Goal: Check status

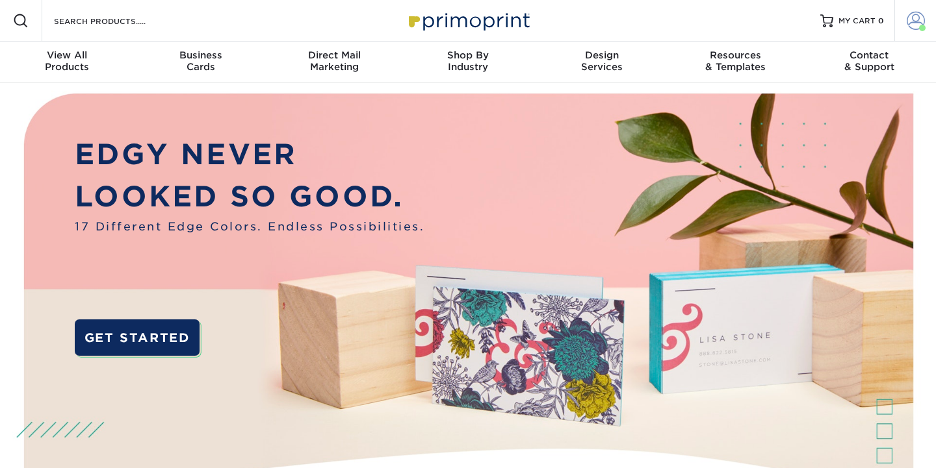
click at [923, 16] on span at bounding box center [915, 21] width 18 height 18
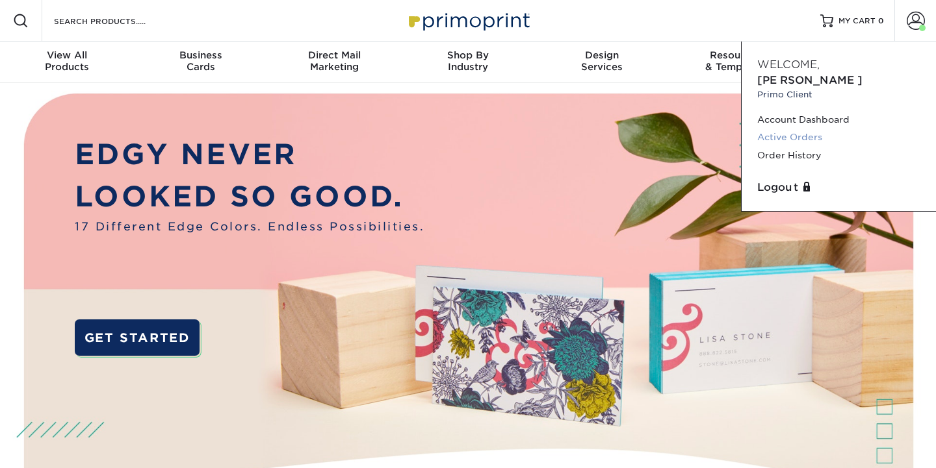
click at [822, 129] on link "Active Orders" at bounding box center [838, 138] width 163 height 18
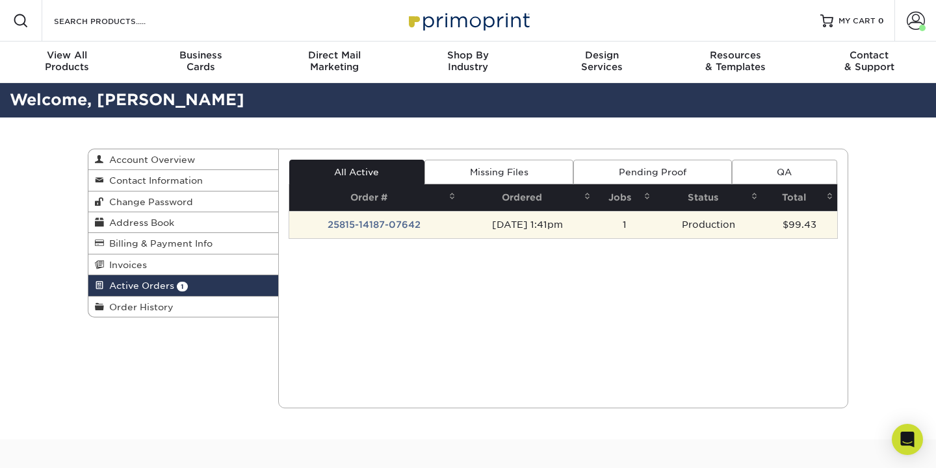
click at [491, 229] on td "[DATE] 1:41pm" at bounding box center [526, 224] width 135 height 27
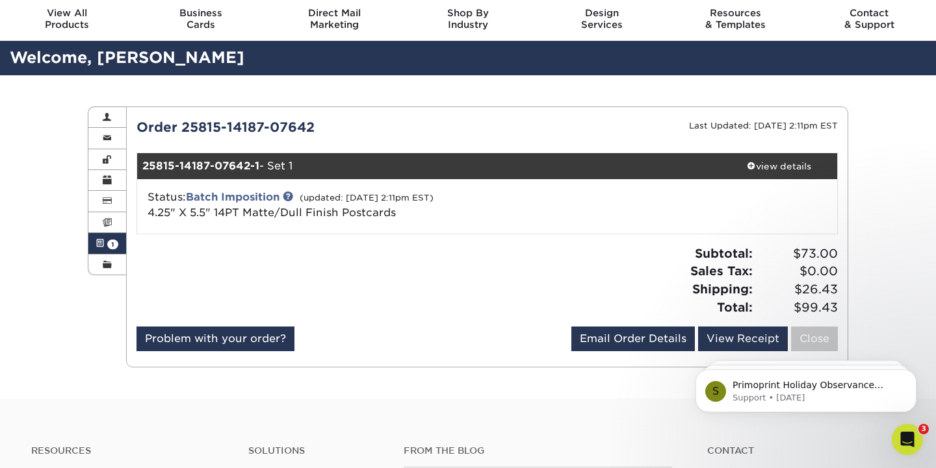
scroll to position [45, 0]
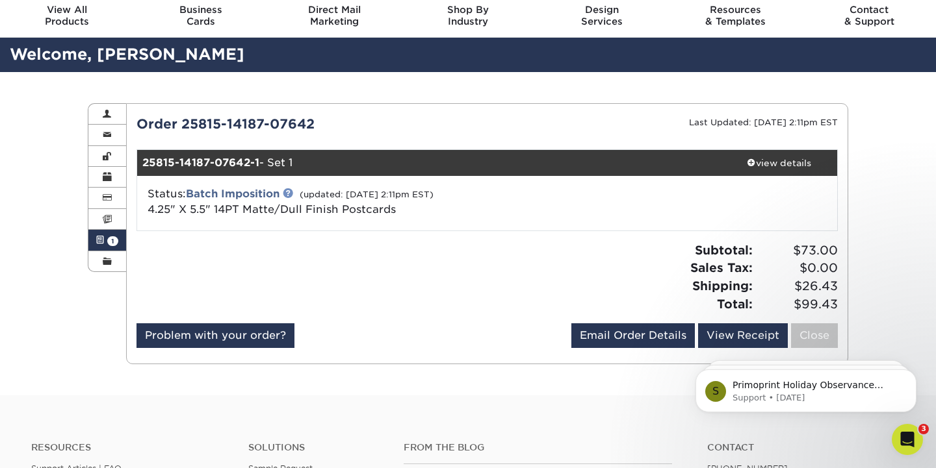
click at [289, 193] on link at bounding box center [288, 193] width 10 height 10
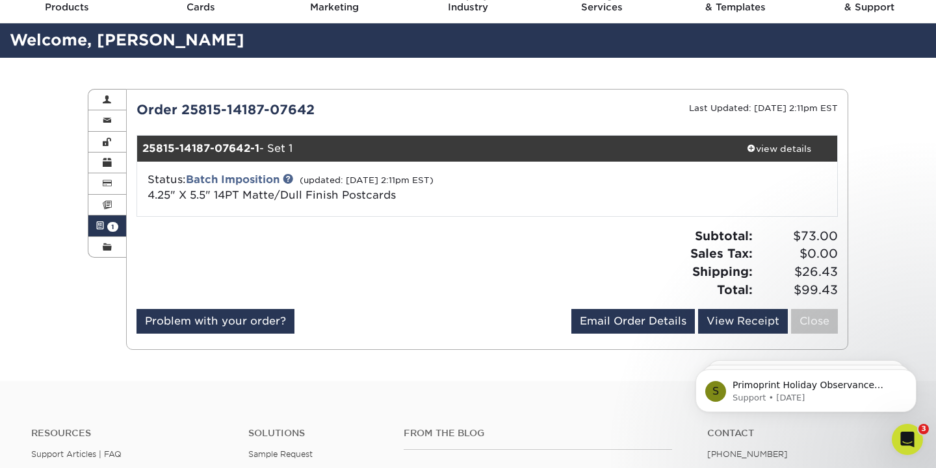
scroll to position [67, 0]
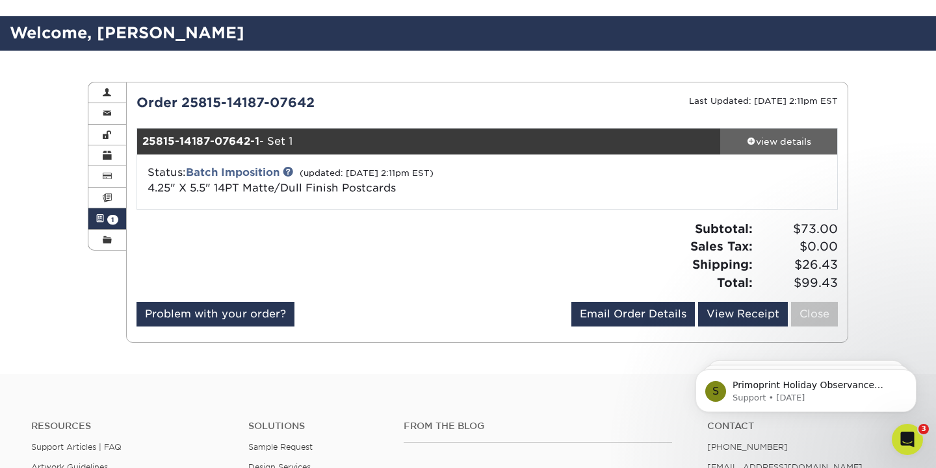
click at [757, 147] on div "view details" at bounding box center [778, 141] width 117 height 13
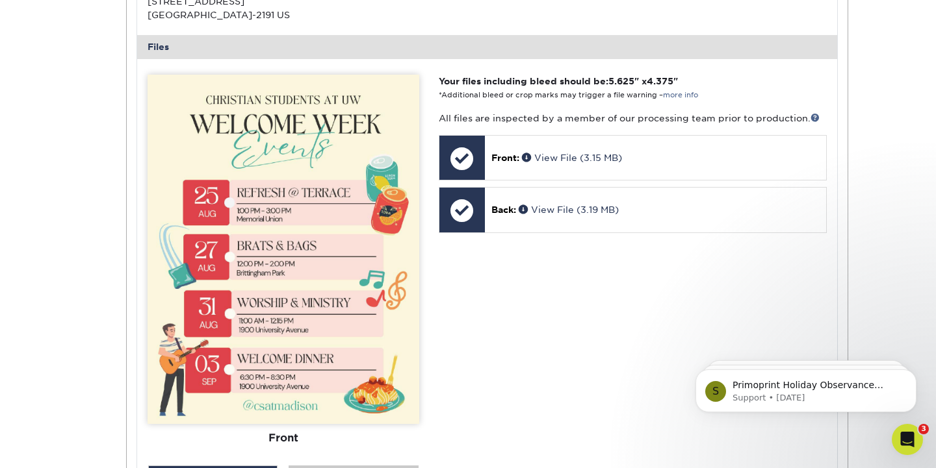
scroll to position [512, 0]
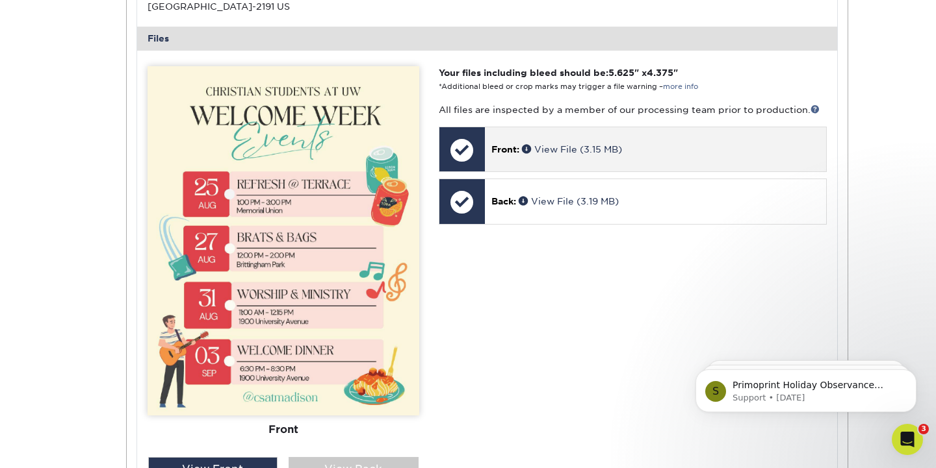
click at [587, 135] on div "Front: View File (3.15 MB)" at bounding box center [655, 149] width 341 height 44
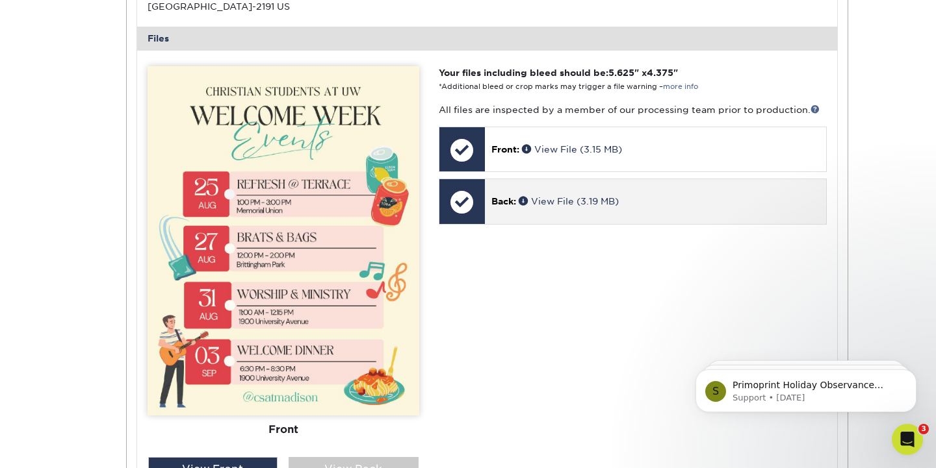
click at [585, 183] on div "Back: View File (3.19 MB)" at bounding box center [655, 201] width 341 height 44
click at [538, 205] on div "Back: View File (3.19 MB)" at bounding box center [655, 201] width 341 height 44
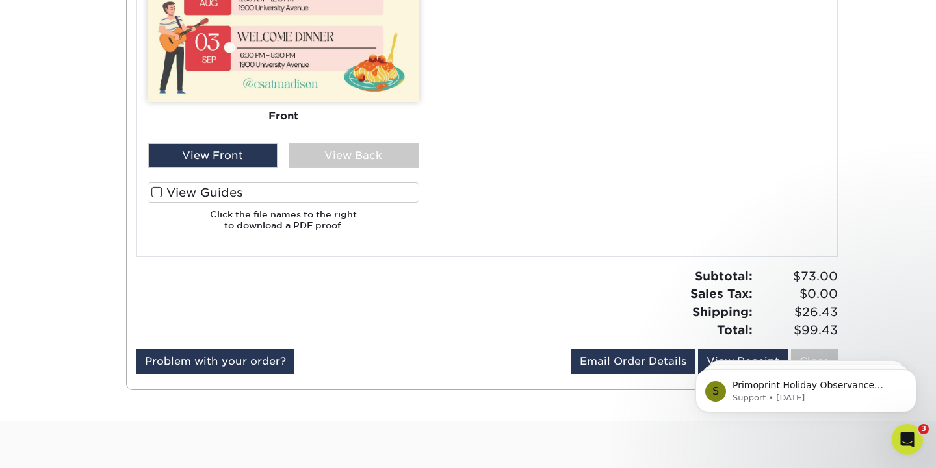
scroll to position [861, 0]
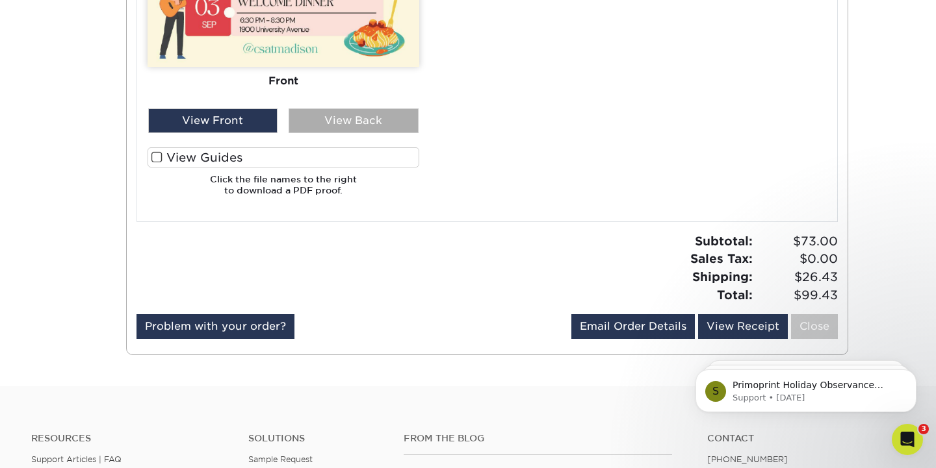
click at [342, 108] on div "View Back" at bounding box center [353, 120] width 130 height 25
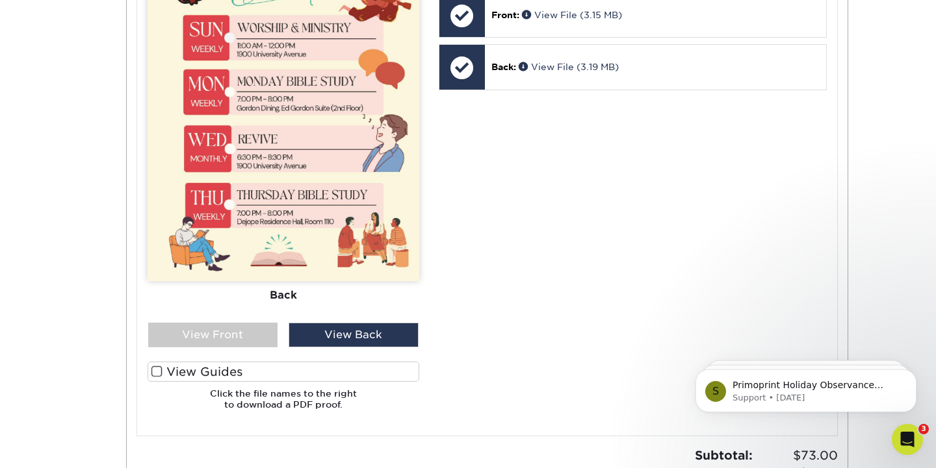
scroll to position [749, 0]
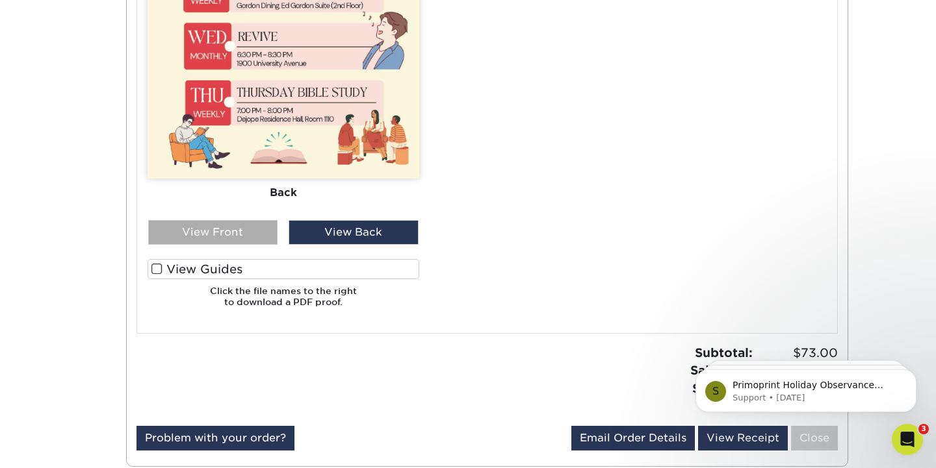
click at [243, 232] on div "View Front" at bounding box center [213, 232] width 130 height 25
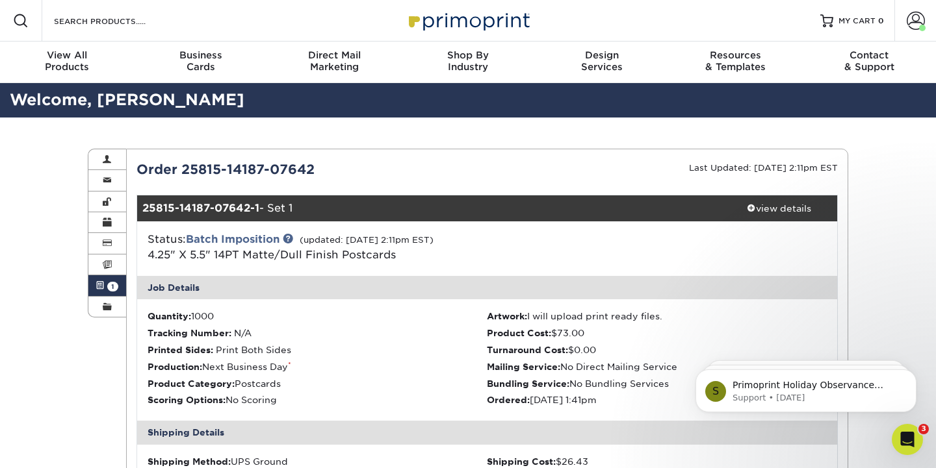
scroll to position [0, 0]
